Goal: Information Seeking & Learning: Learn about a topic

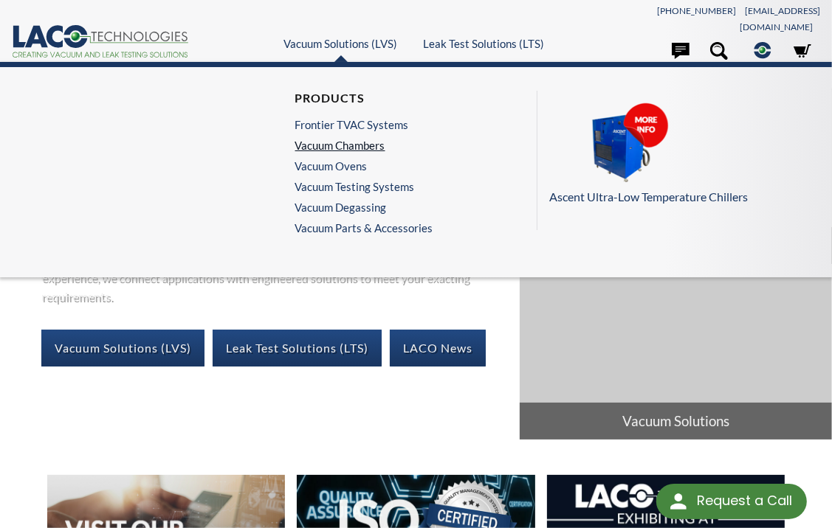
click at [322, 139] on link "Vacuum Chambers" at bounding box center [360, 145] width 131 height 13
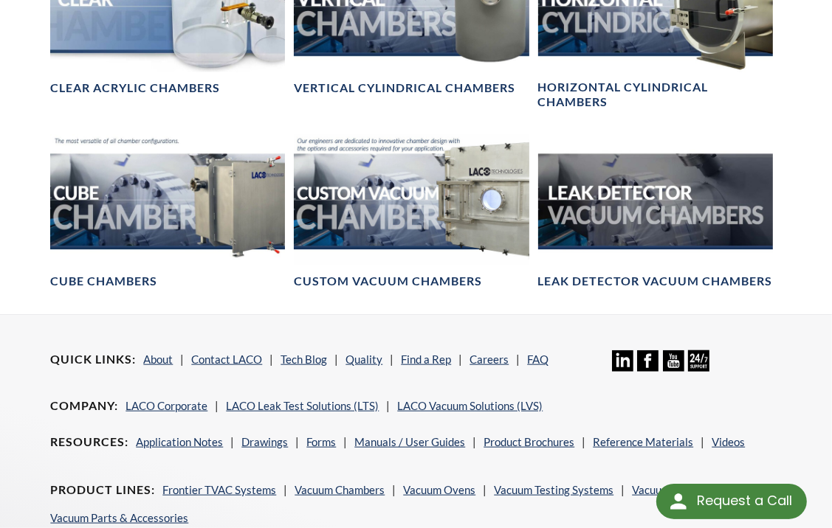
scroll to position [839, 0]
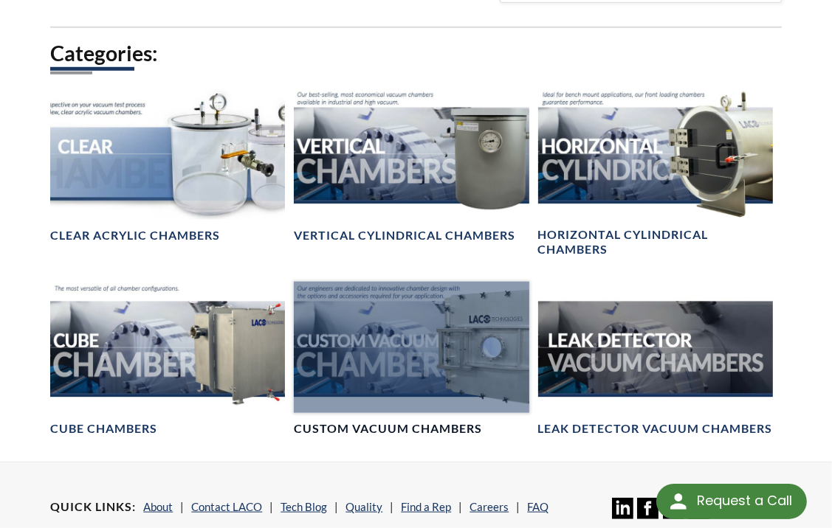
click at [437, 401] on link "Custom Vacuum Chambers" at bounding box center [411, 360] width 235 height 156
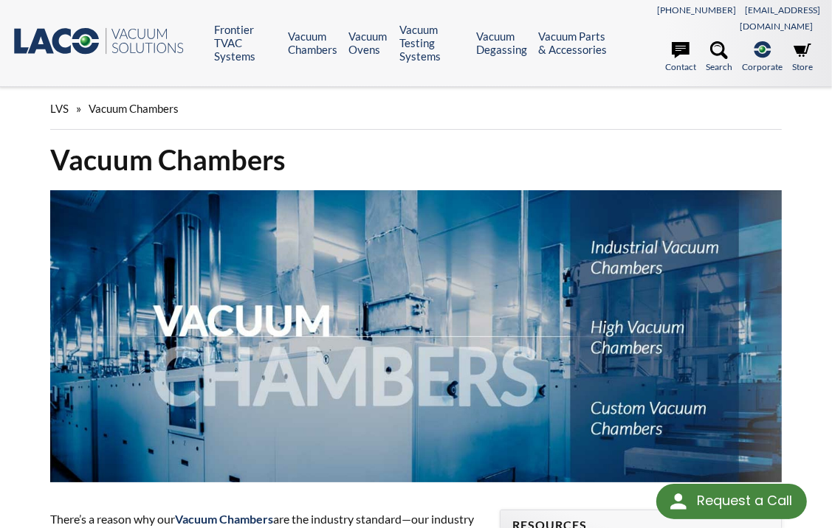
scroll to position [0, 0]
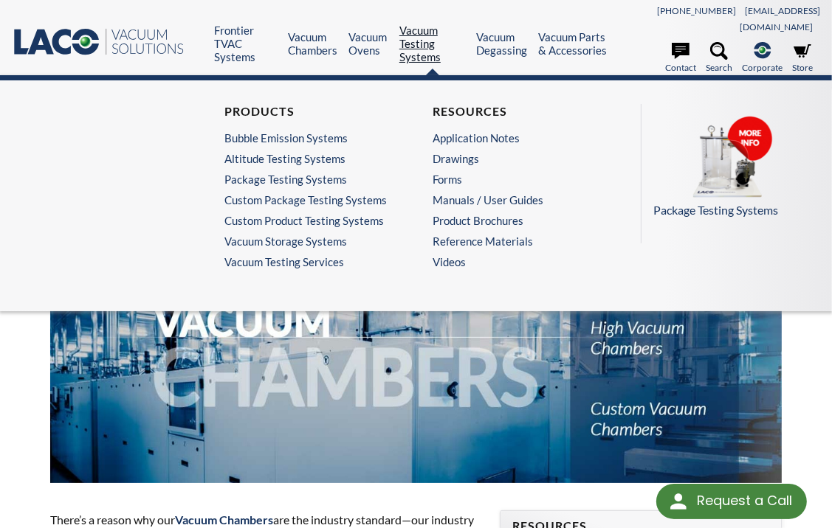
click at [410, 38] on link "Vacuum Testing Systems" at bounding box center [432, 44] width 66 height 40
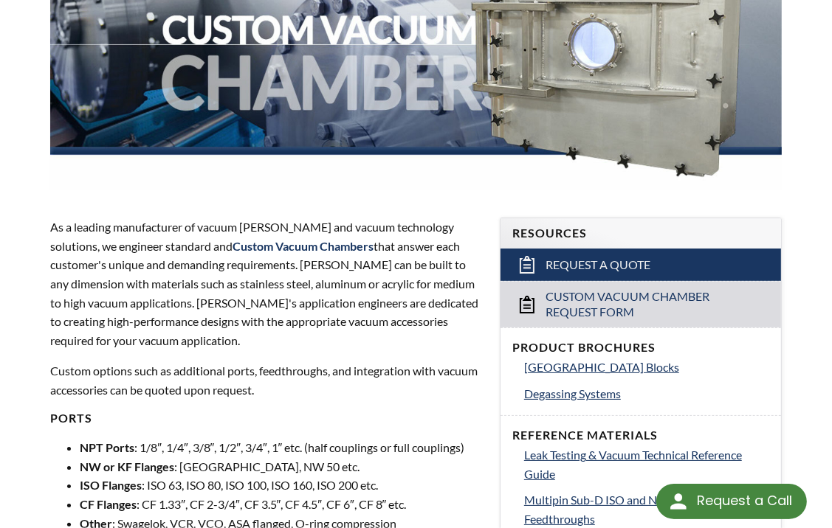
scroll to position [369, 0]
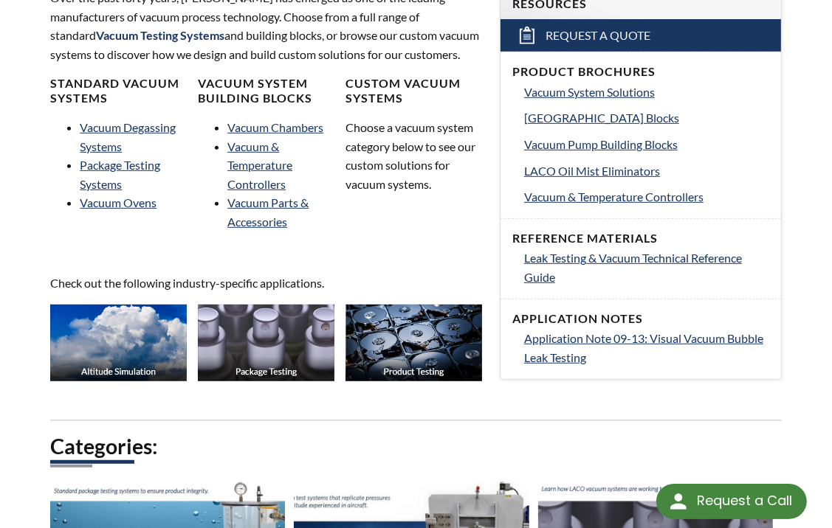
scroll to position [517, 0]
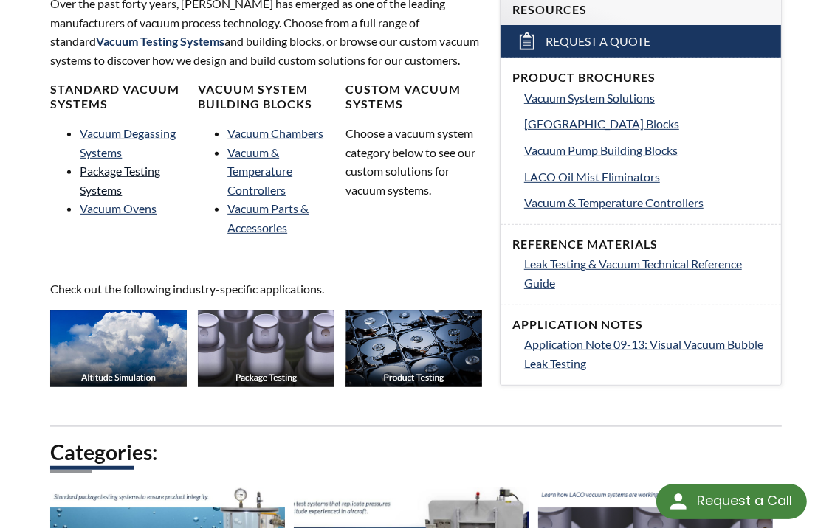
click at [150, 164] on link "Package Testing Systems" at bounding box center [120, 180] width 80 height 33
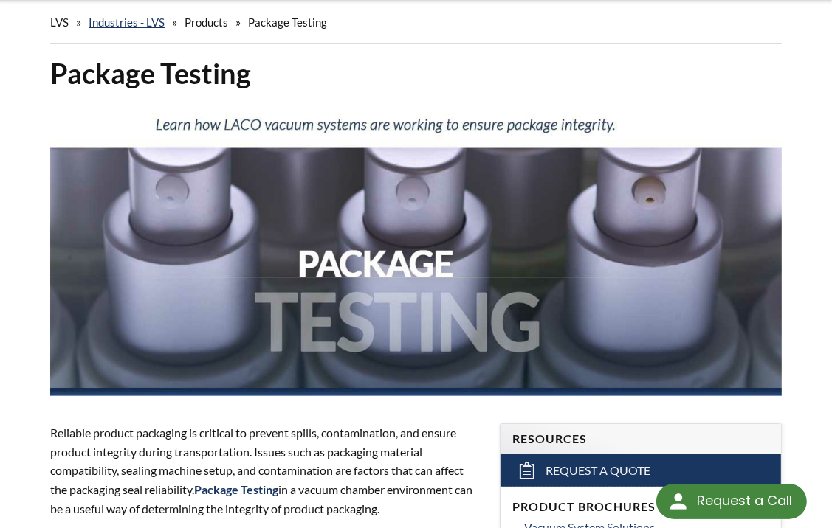
scroll to position [443, 0]
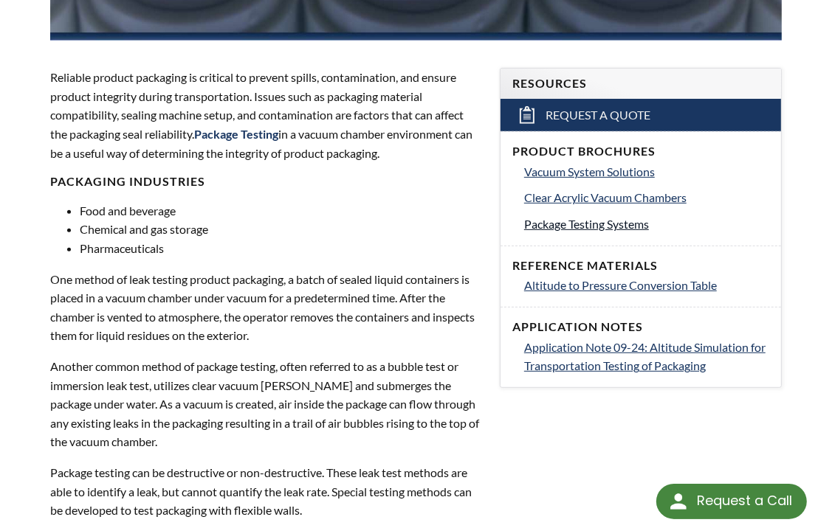
click at [553, 217] on span "Package Testing Systems" at bounding box center [586, 224] width 125 height 14
click at [545, 165] on span "Vacuum System Solutions" at bounding box center [589, 172] width 131 height 14
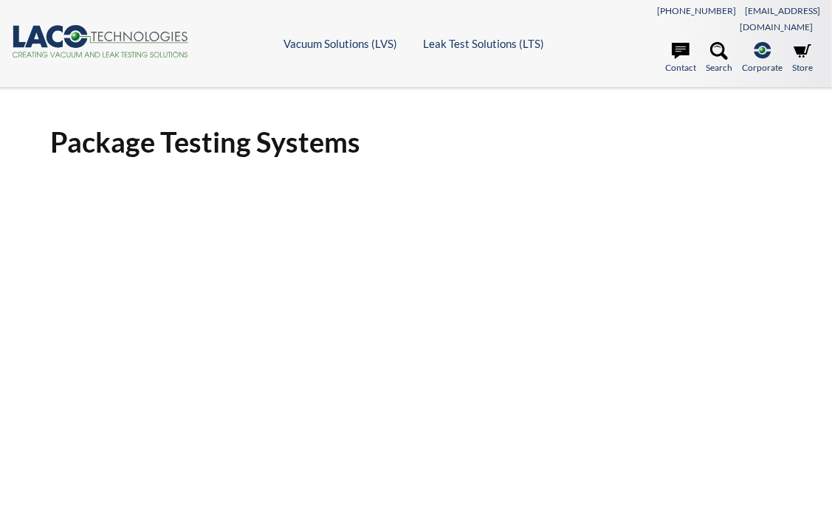
select select "Language Translate Widget"
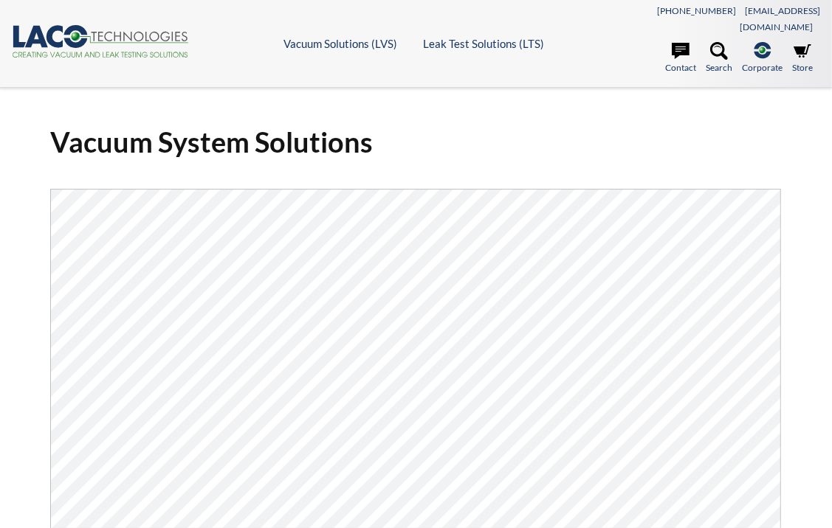
select select "Language Translate Widget"
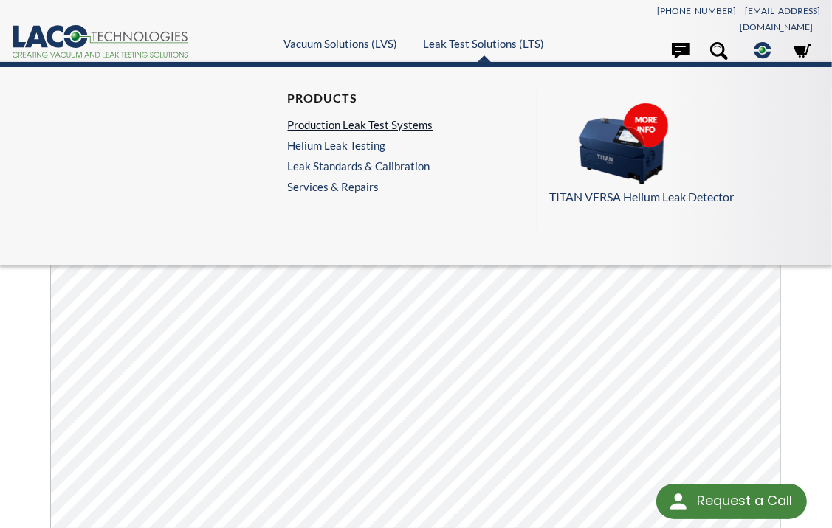
click at [403, 118] on link "Production Leak Test Systems" at bounding box center [360, 124] width 145 height 13
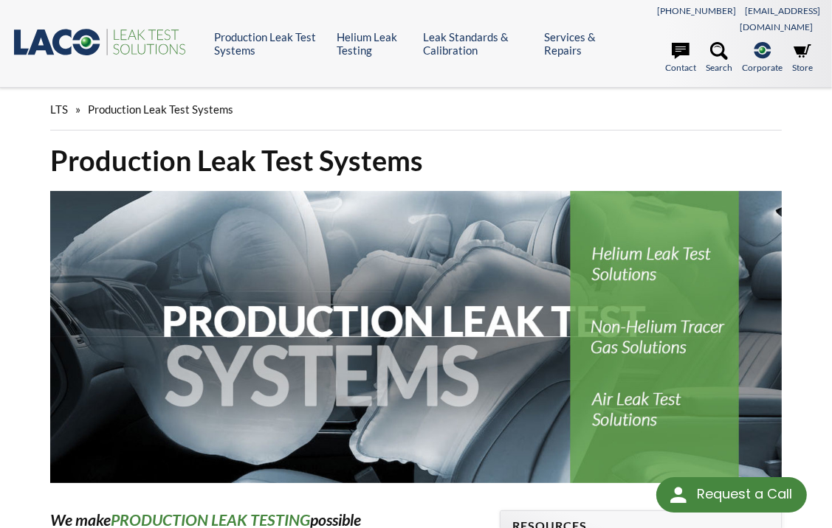
select select "Language Translate Widget"
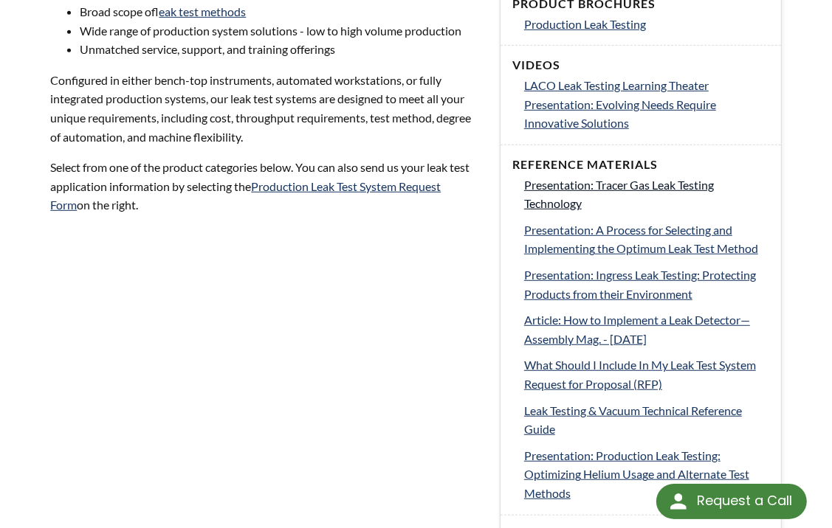
scroll to position [664, 0]
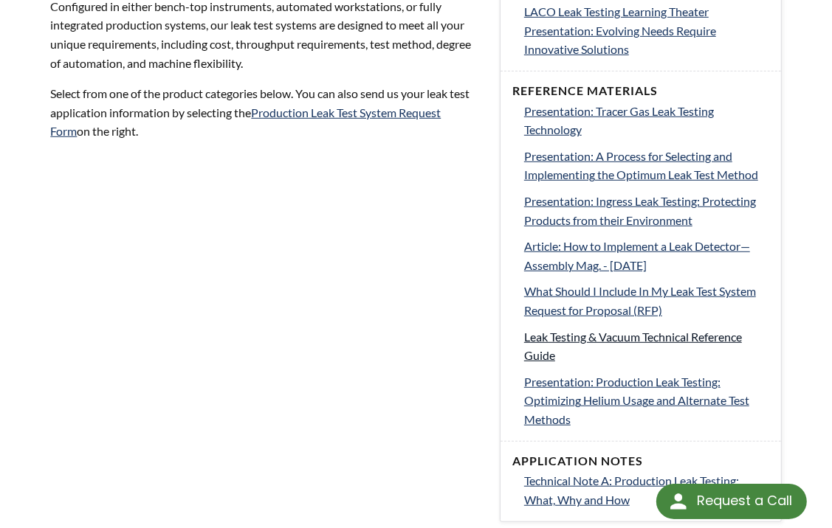
click at [596, 330] on span "Leak Testing & Vacuum Technical Reference Guide" at bounding box center [633, 346] width 218 height 33
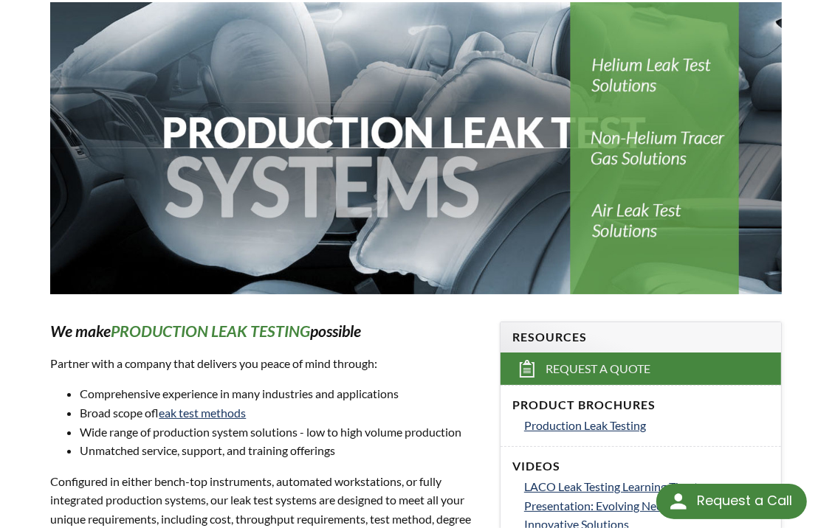
scroll to position [0, 0]
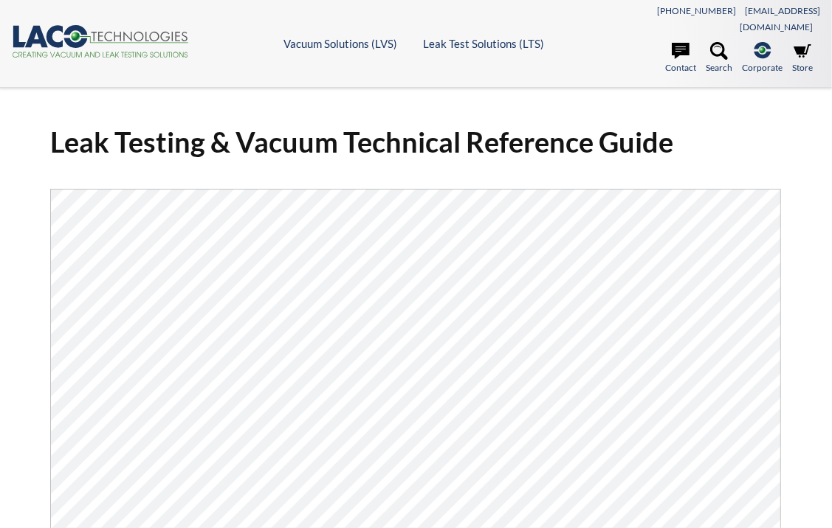
select select "Language Translate Widget"
